Goal: Information Seeking & Learning: Learn about a topic

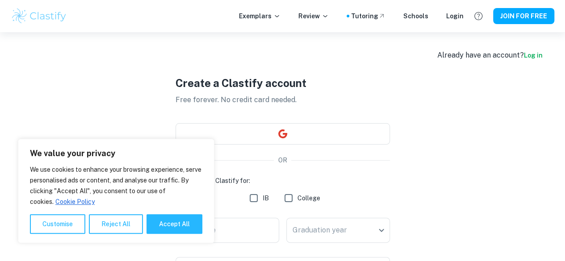
click at [464, 64] on div "Create a Clastify account Free forever. No credit card needed. OR I will be usi…" at bounding box center [282, 231] width 543 height 398
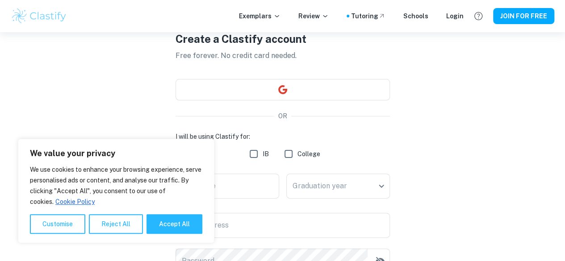
scroll to position [61, 0]
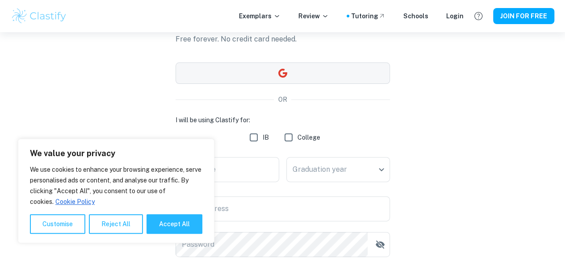
click at [260, 74] on button "button" at bounding box center [282, 72] width 214 height 21
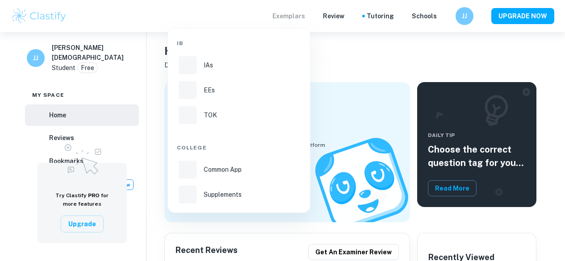
click at [196, 65] on div at bounding box center [188, 65] width 18 height 18
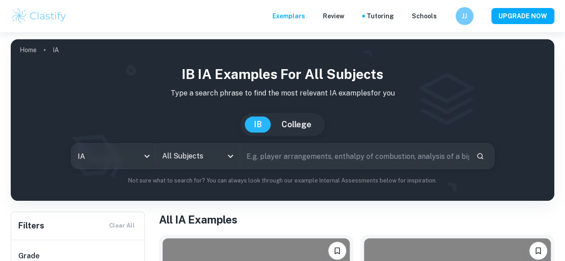
click at [236, 157] on icon "Open" at bounding box center [230, 156] width 11 height 11
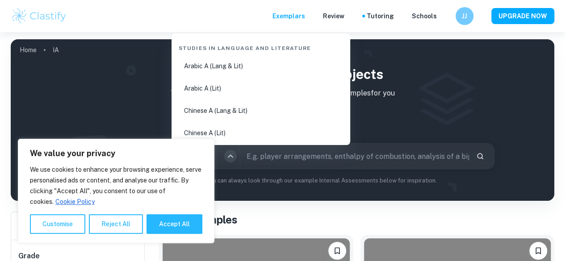
click at [233, 157] on icon "Close" at bounding box center [230, 155] width 5 height 3
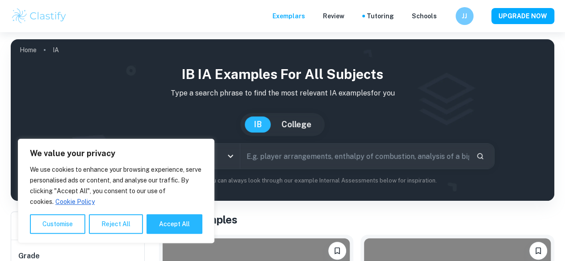
click at [236, 157] on icon "Open" at bounding box center [230, 156] width 11 height 11
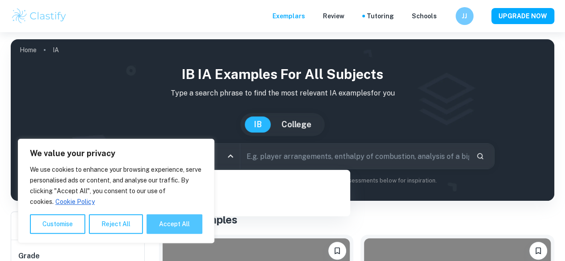
type input "biolo"
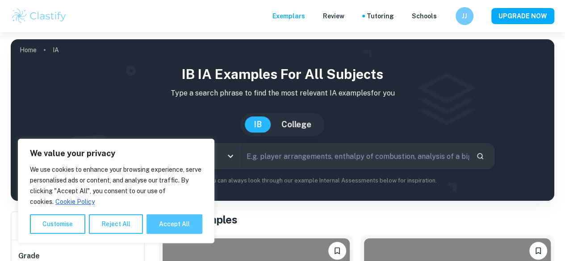
click at [178, 231] on button "Accept All" at bounding box center [174, 224] width 56 height 20
checkbox input "true"
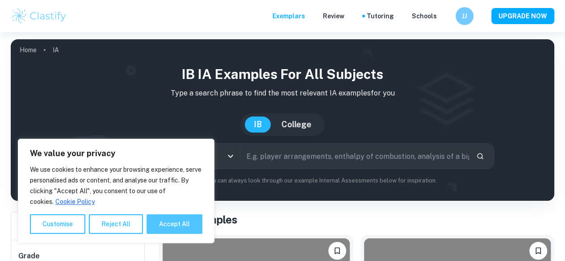
checkbox input "true"
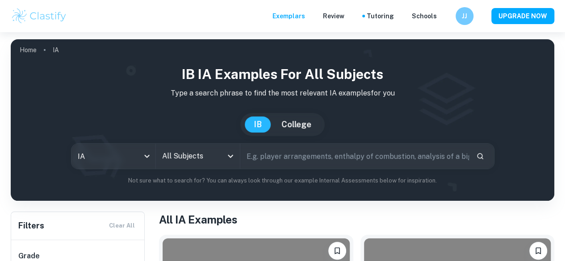
click at [207, 158] on input "All Subjects" at bounding box center [191, 156] width 62 height 17
click at [232, 158] on icon "Open" at bounding box center [230, 156] width 11 height 11
click at [233, 157] on icon "Open" at bounding box center [230, 156] width 5 height 3
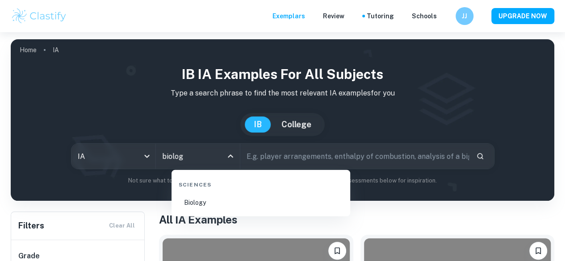
click at [211, 201] on li "Biology" at bounding box center [260, 202] width 171 height 21
type input "Biology"
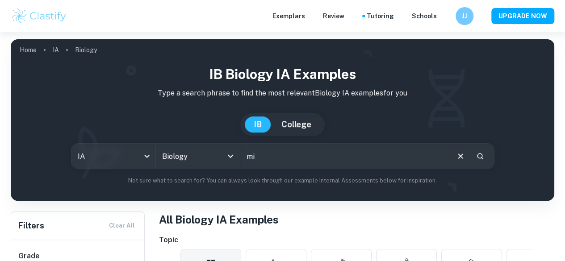
type input "m"
type input "different types of milks"
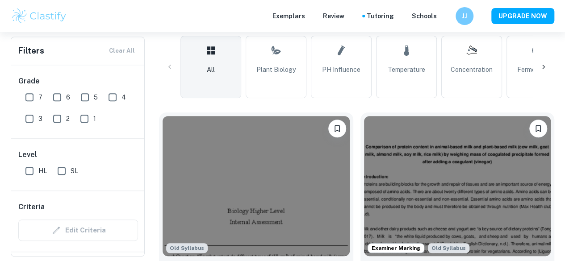
scroll to position [272, 0]
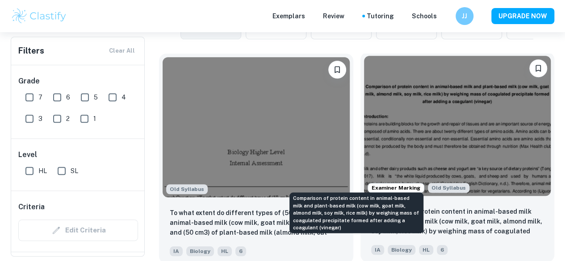
click at [371, 207] on p "Comparison of protein content in animal-based milk and plant-based milk (cow mi…" at bounding box center [457, 222] width 173 height 30
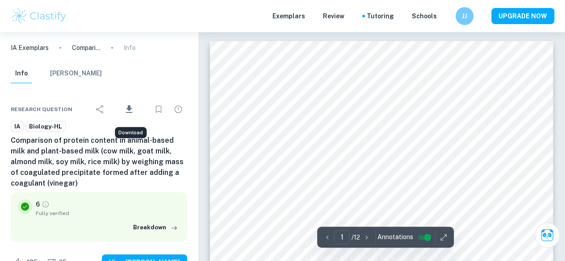
click at [129, 107] on icon "Download" at bounding box center [129, 109] width 6 height 8
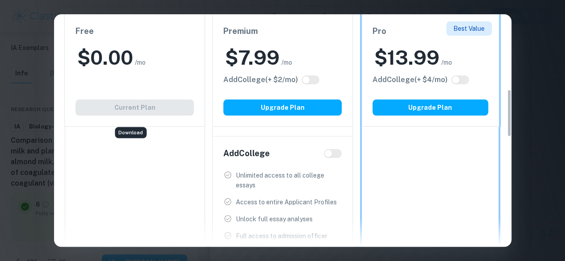
scroll to position [366, 0]
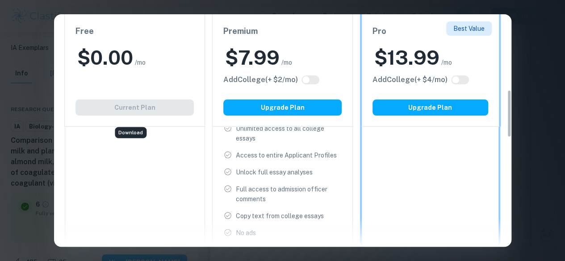
click at [517, 61] on div "Easily Ace Your IB Coursework & Crush College Essays. Get Clastify Premium Get …" at bounding box center [282, 130] width 565 height 261
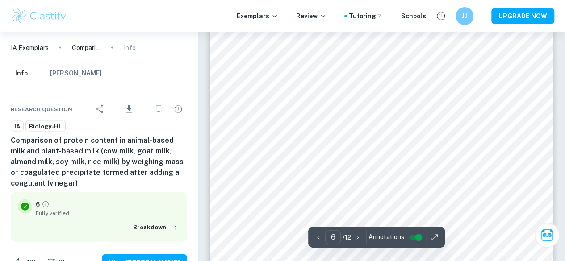
scroll to position [2580, 0]
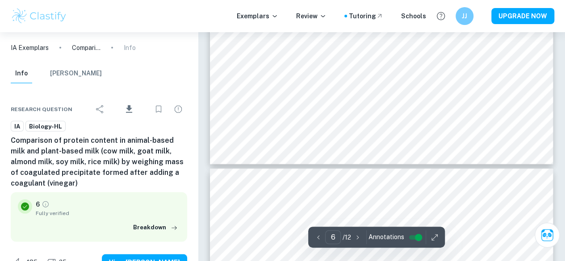
type input "7"
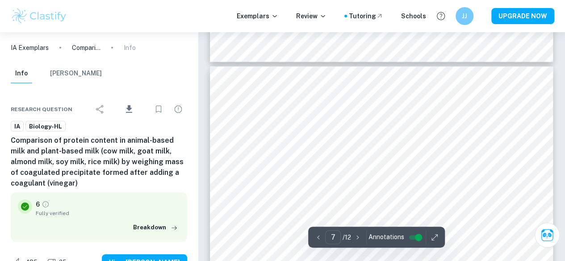
scroll to position [3024, 0]
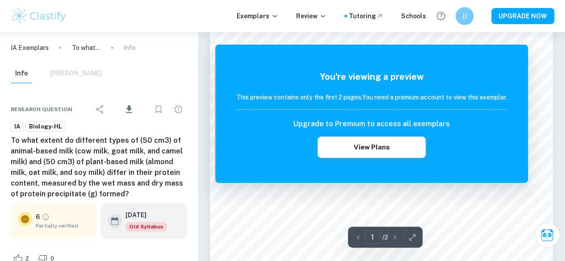
scroll to position [146, 0]
